Goal: Task Accomplishment & Management: Use online tool/utility

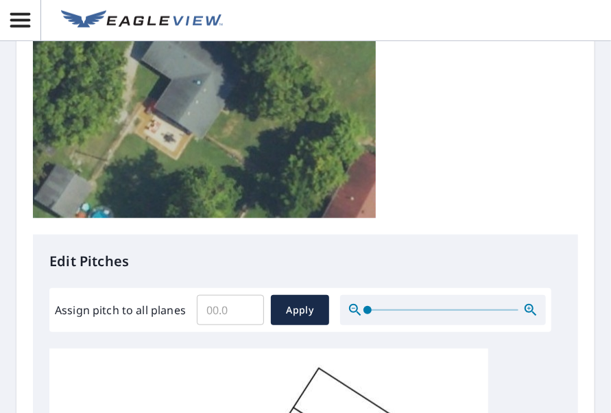
scroll to position [480, 0]
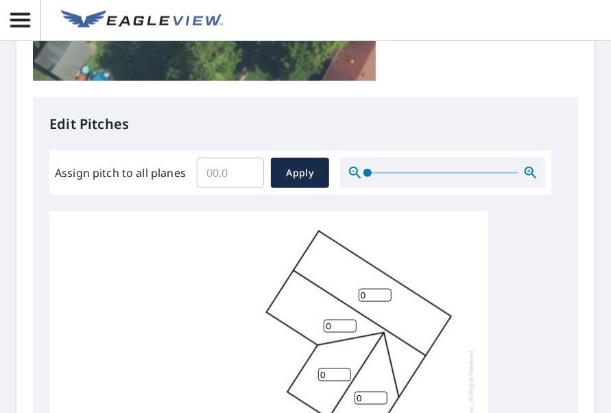
click at [237, 176] on input "Assign pitch to all planes" at bounding box center [230, 173] width 67 height 38
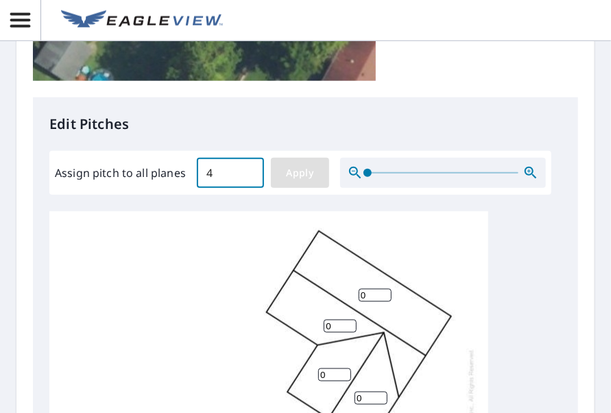
type input "4"
click at [300, 172] on span "Apply" at bounding box center [300, 173] width 36 height 17
type input "4"
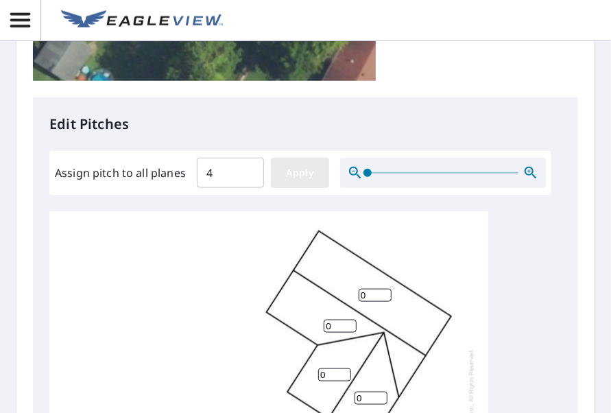
type input "4"
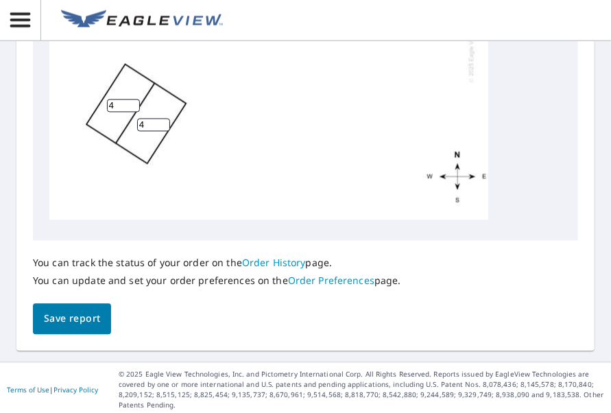
scroll to position [901, 0]
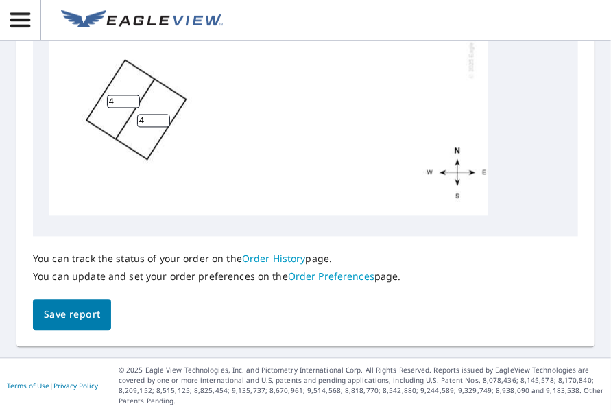
click at [96, 309] on span "Save report" at bounding box center [72, 314] width 56 height 17
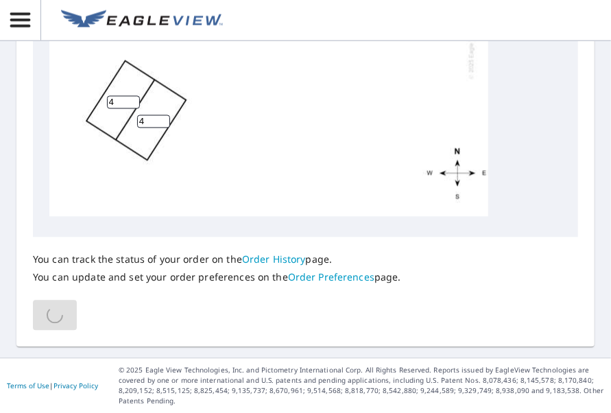
scroll to position [951, 0]
